Goal: Communication & Community: Answer question/provide support

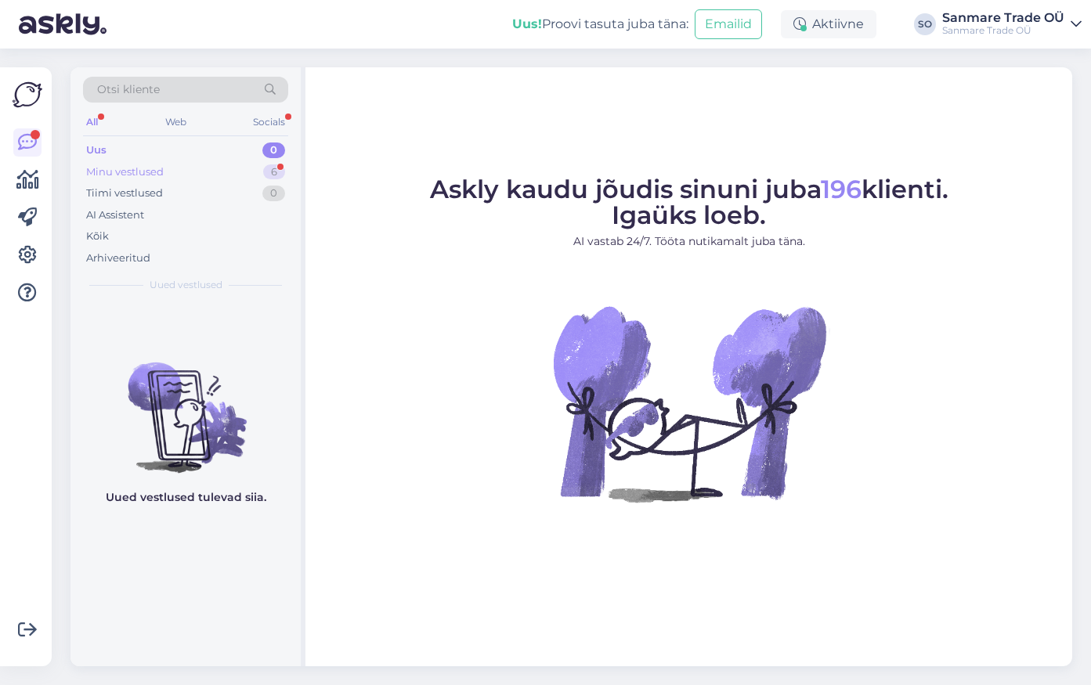
click at [230, 178] on div "Minu vestlused 6" at bounding box center [185, 172] width 205 height 22
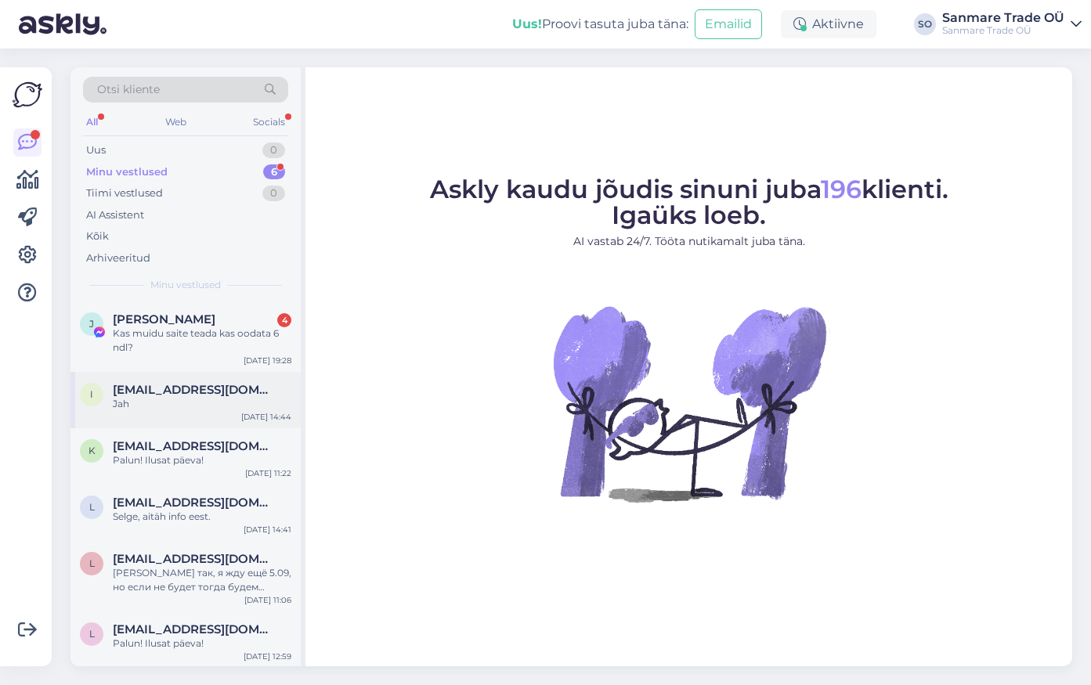
click at [179, 400] on div "Jah" at bounding box center [202, 404] width 179 height 14
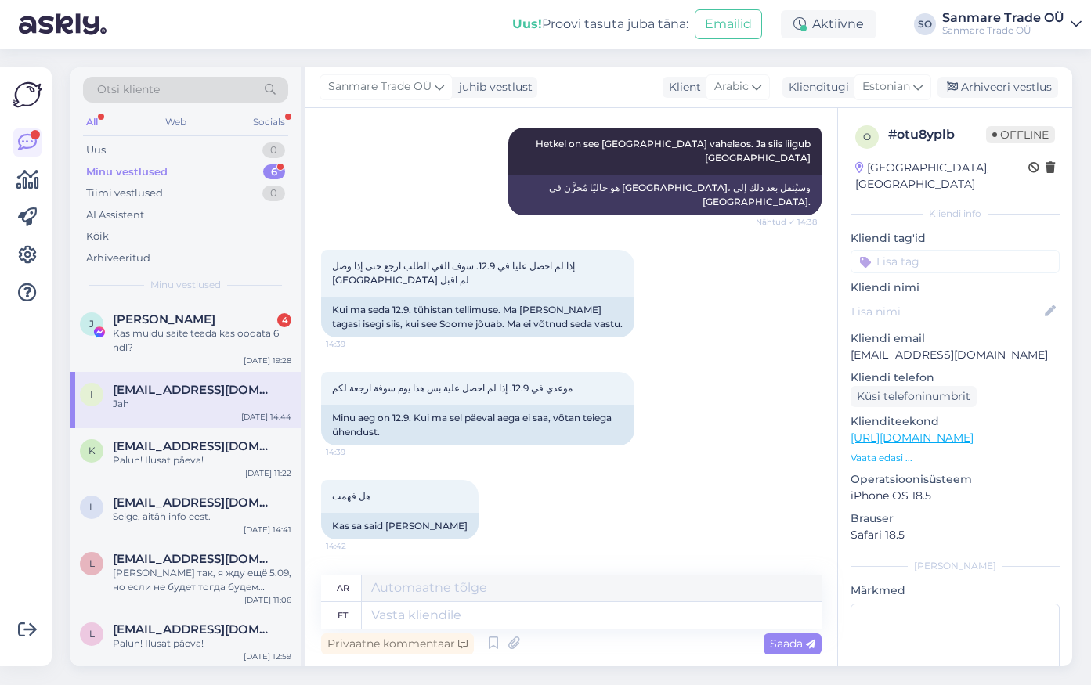
scroll to position [1062, 0]
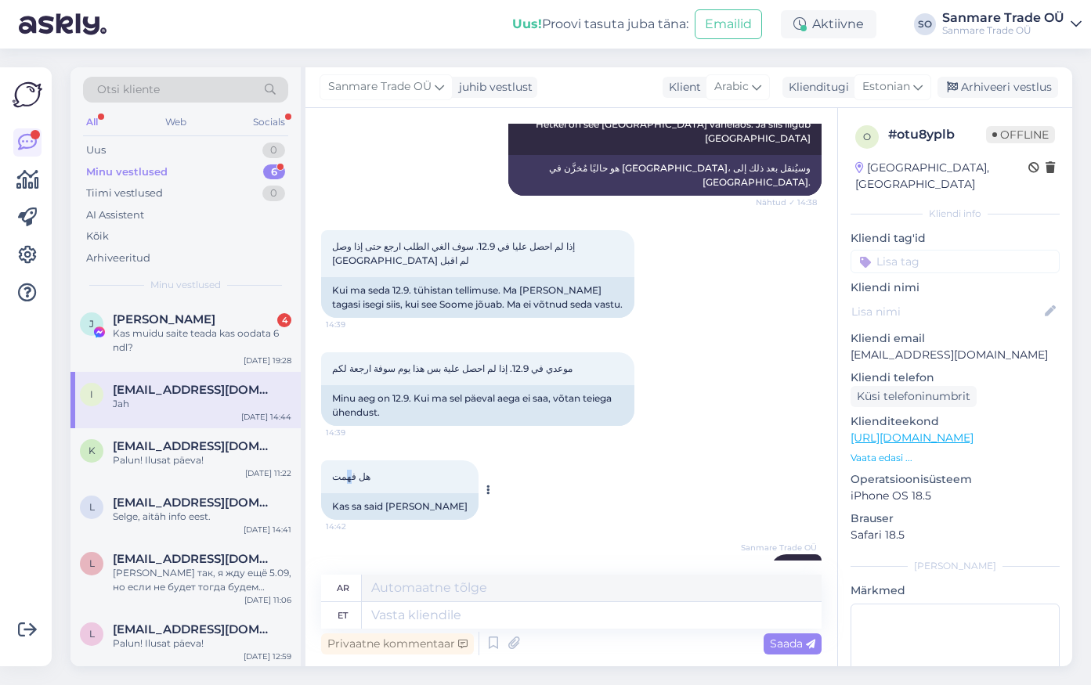
click at [348, 471] on span "هل فهمت" at bounding box center [351, 477] width 38 height 12
click at [409, 240] on span "إذا لم احصل عليا في 12.9. سوف الغي الطلب ارجع حتى إذا وصل [GEOGRAPHIC_DATA] لم …" at bounding box center [454, 253] width 245 height 26
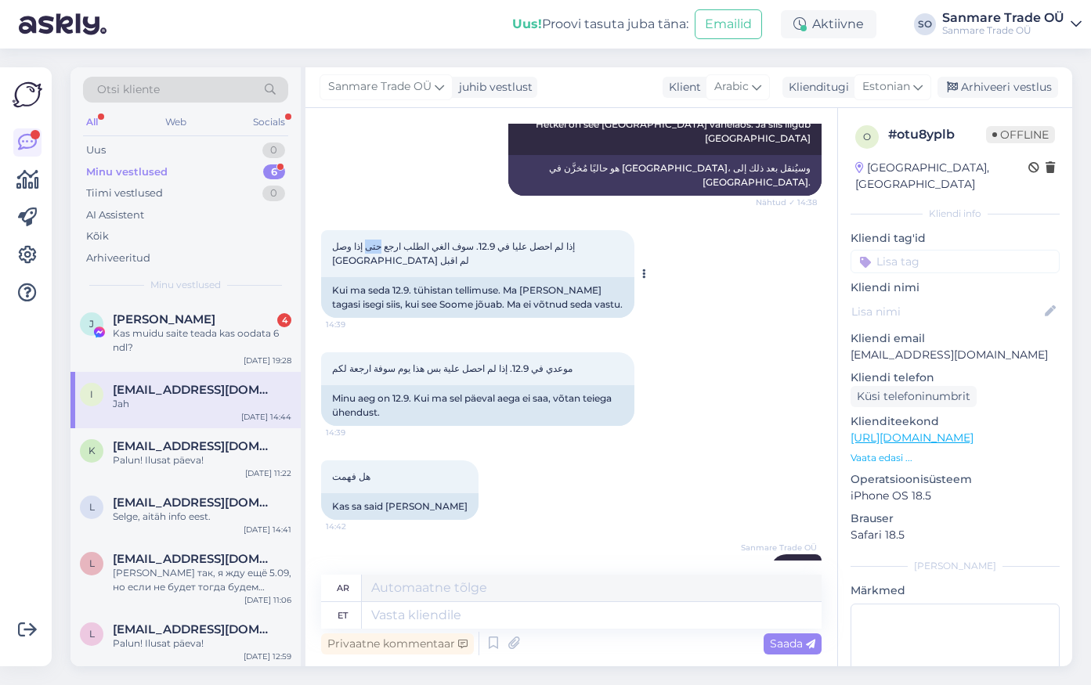
click at [409, 240] on span "إذا لم احصل عليا في 12.9. سوف الغي الطلب ارجع حتى إذا وصل [GEOGRAPHIC_DATA] لم …" at bounding box center [454, 253] width 245 height 26
copy div "إذا لم احصل عليا في 12.9. سوف الغي الطلب ارجع حتى إذا وصل فنلندا لم اقبل 14:39"
click at [184, 348] on div "Kas muidu saite teada kas oodata 6 ndl?" at bounding box center [202, 341] width 179 height 28
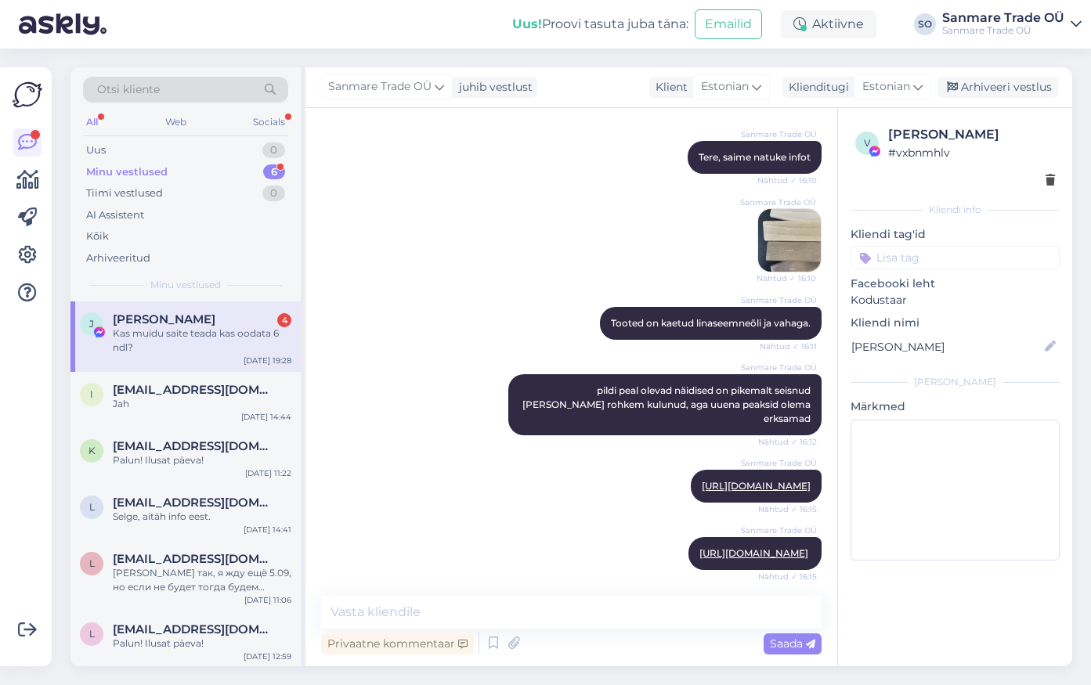
scroll to position [1500, 0]
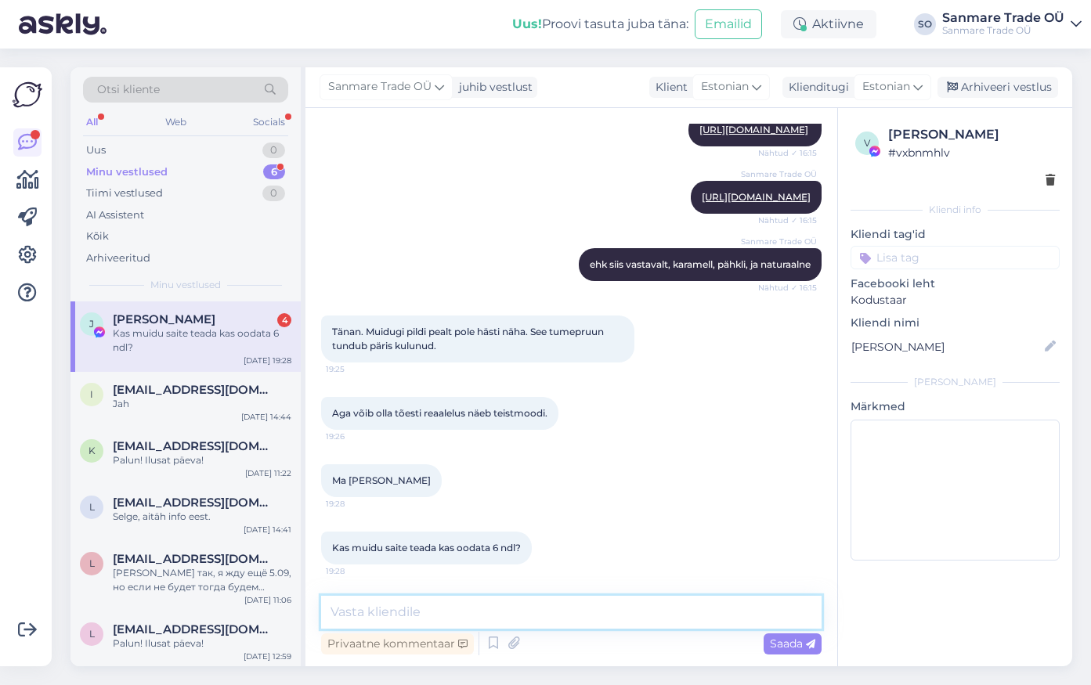
click at [388, 612] on textarea at bounding box center [571, 612] width 500 height 33
click at [429, 352] on div "Tänan. Muidugi pildi pealt pole hästi näha. See tumepruun tundub päris kulunud.…" at bounding box center [477, 339] width 313 height 47
click at [338, 608] on textarea at bounding box center [571, 612] width 500 height 33
click at [509, 606] on textarea "Tere. Kahjuks toot" at bounding box center [571, 612] width 500 height 33
type textarea "Tere. Kahjuks ootame veel seda. [PERSON_NAME] kohe [PERSON_NAME] rohkem infot."
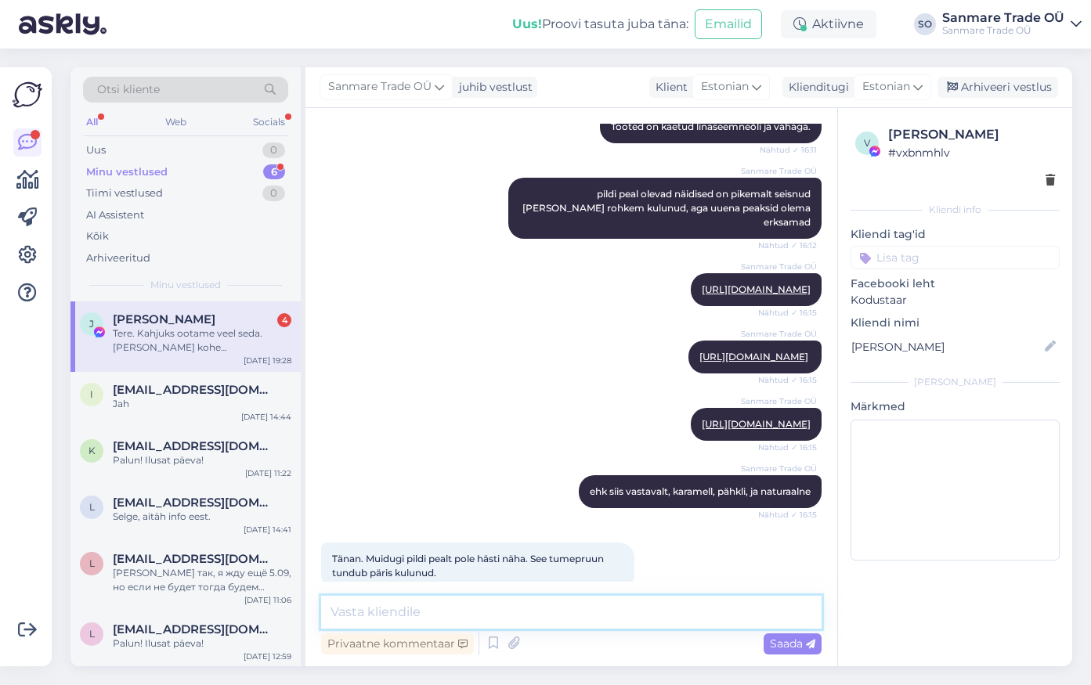
scroll to position [1213, 0]
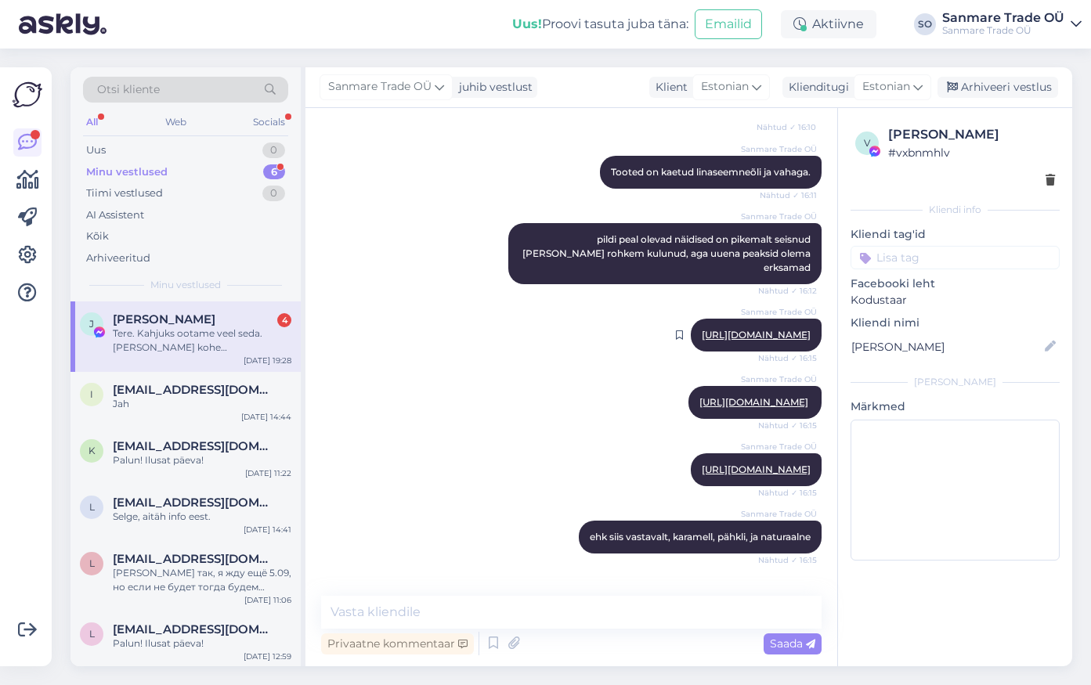
click at [702, 329] on link "[URL][DOMAIN_NAME]" at bounding box center [756, 335] width 109 height 12
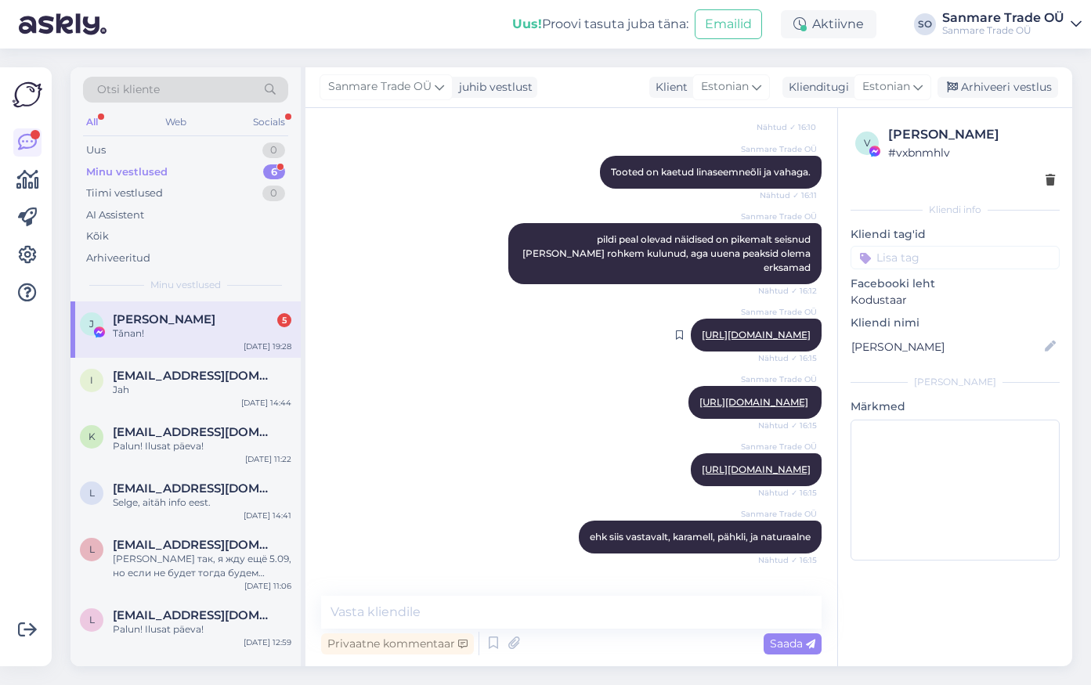
scroll to position [1649, 0]
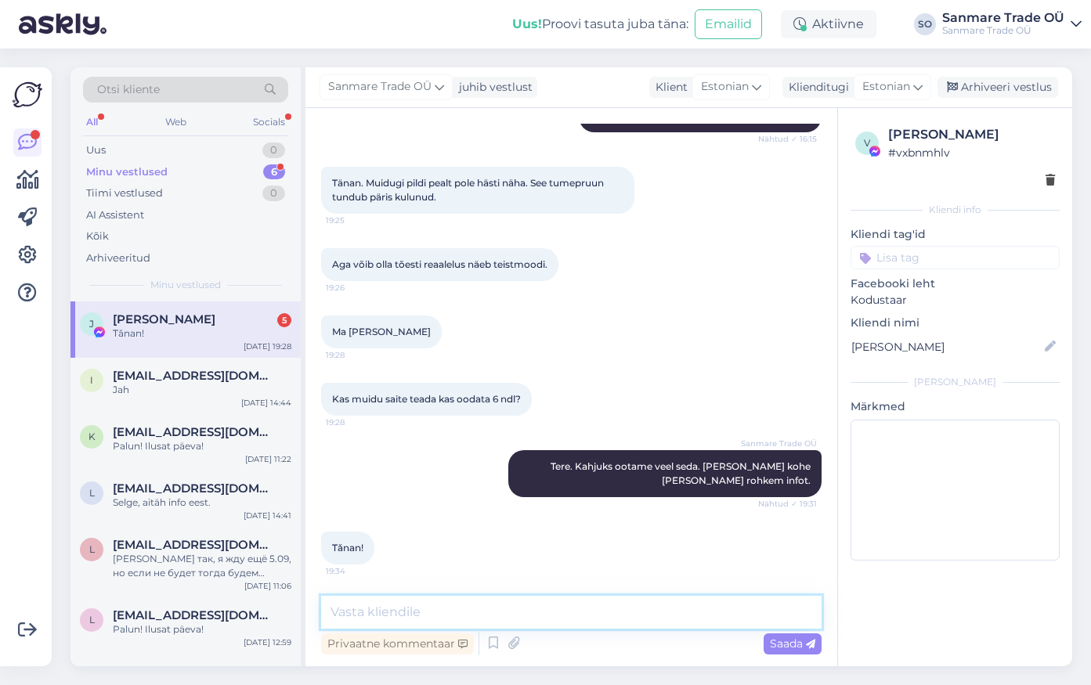
click at [410, 605] on textarea at bounding box center [571, 612] width 500 height 33
